Goal: Task Accomplishment & Management: Manage account settings

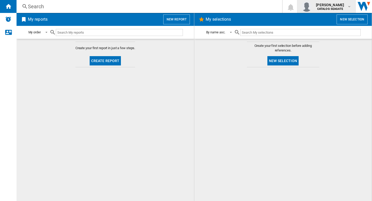
click at [327, 8] on b "CATALOG SEAGATE" at bounding box center [331, 8] width 26 height 3
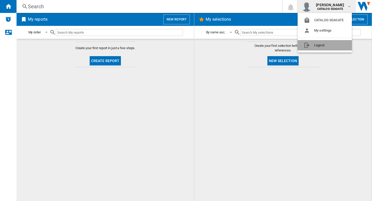
click at [323, 45] on button "Logout" at bounding box center [325, 45] width 54 height 10
